Goal: Information Seeking & Learning: Learn about a topic

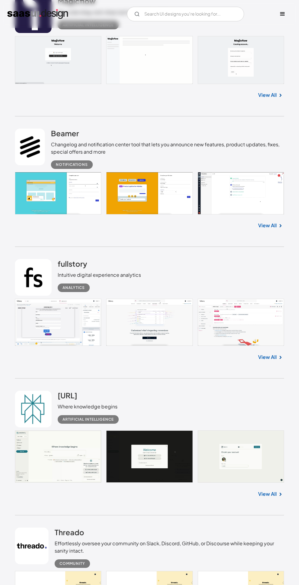
scroll to position [1003, 0]
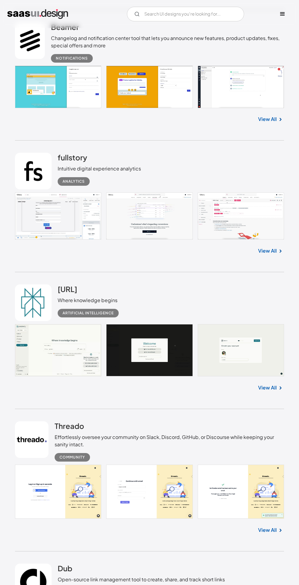
click at [106, 317] on div "Artificial Intelligence" at bounding box center [91, 310] width 66 height 13
click at [77, 293] on h2 "[URL]" at bounding box center [68, 288] width 20 height 9
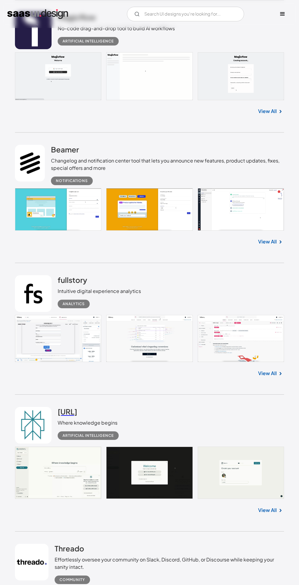
scroll to position [0, 0]
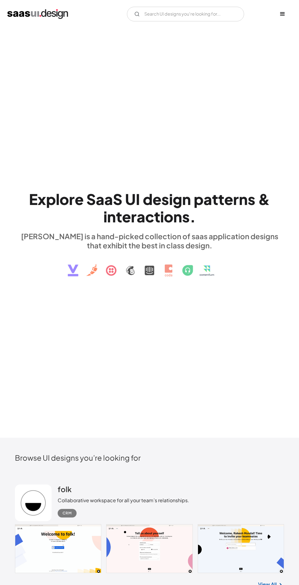
click at [282, 13] on div "menu" at bounding box center [282, 13] width 7 height 7
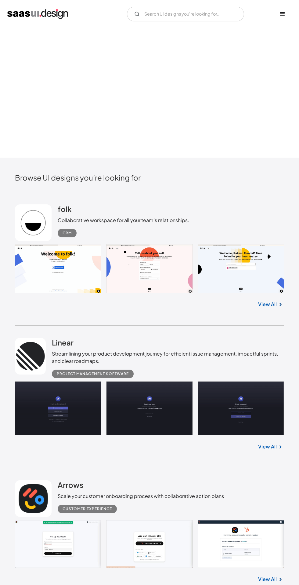
scroll to position [280, 0]
